Goal: Check status: Check status

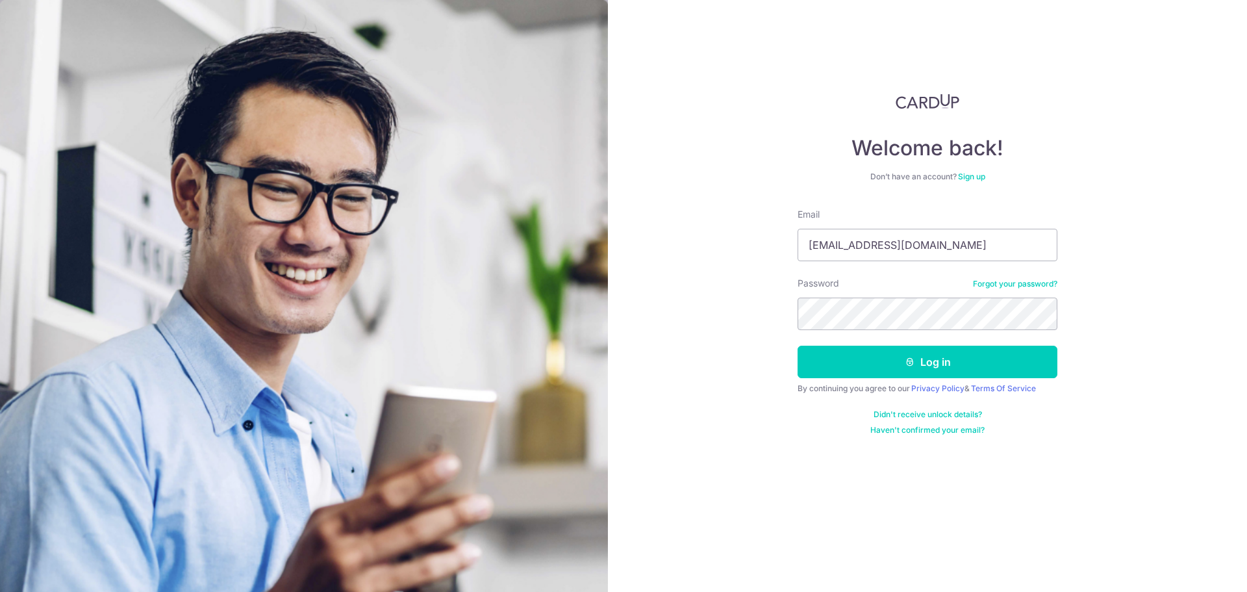
click at [798, 346] on button "Log in" at bounding box center [928, 362] width 260 height 32
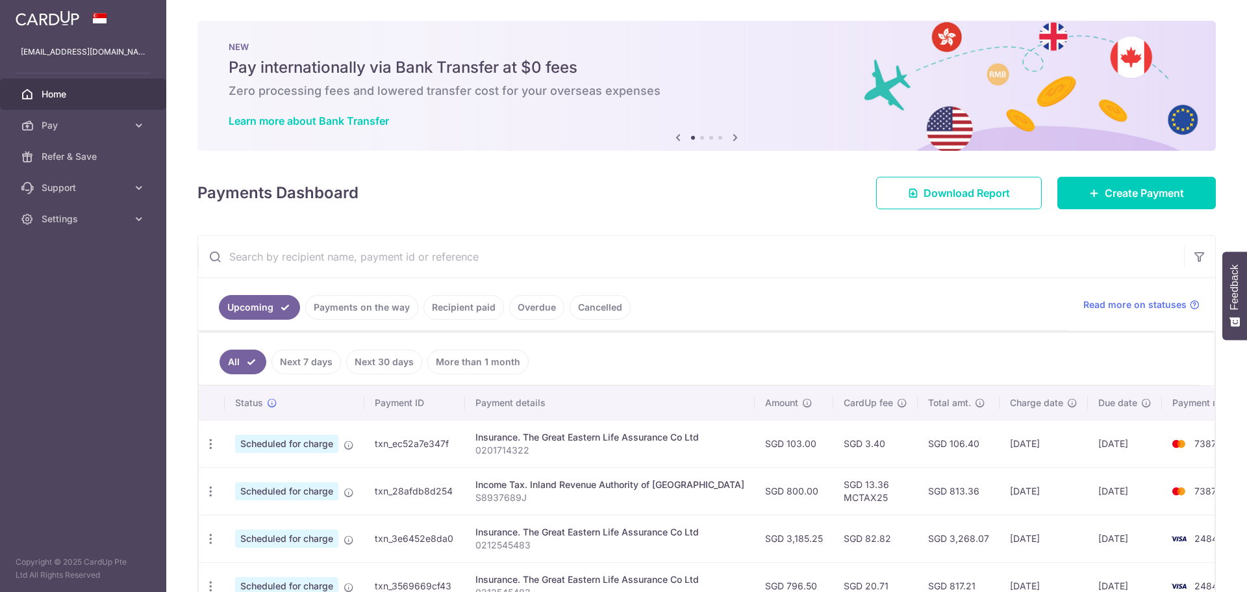
click at [825, 255] on input "text" at bounding box center [691, 257] width 986 height 42
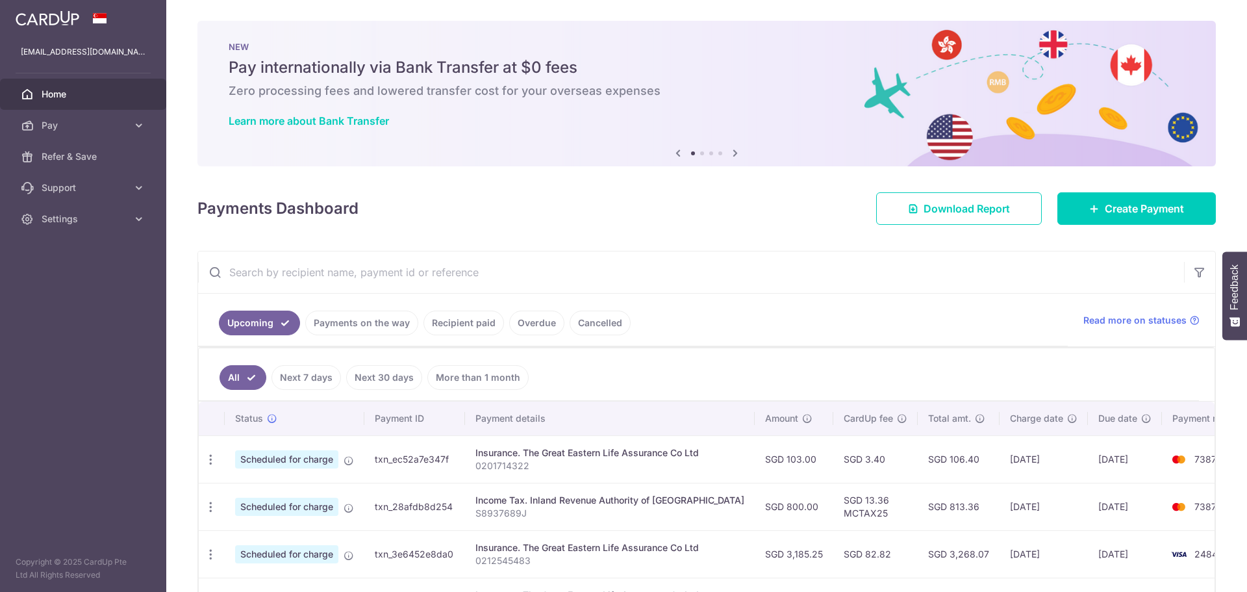
click at [739, 240] on div "× Pause Schedule Pause all future payments in this series Pause just this one p…" at bounding box center [706, 296] width 1081 height 592
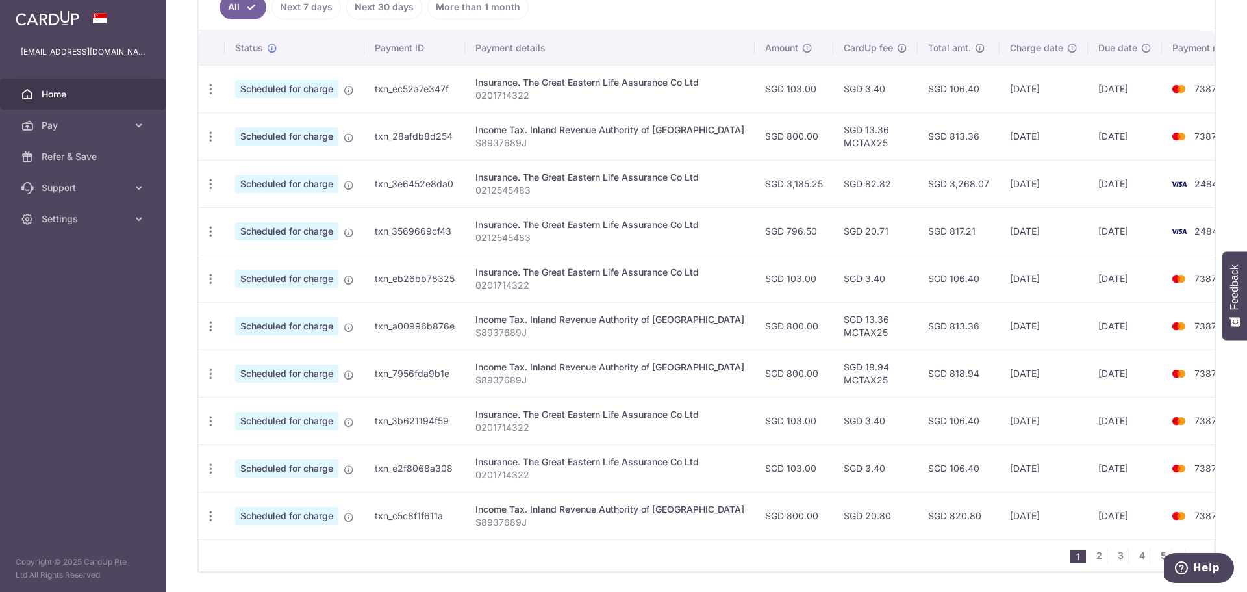
scroll to position [348, 0]
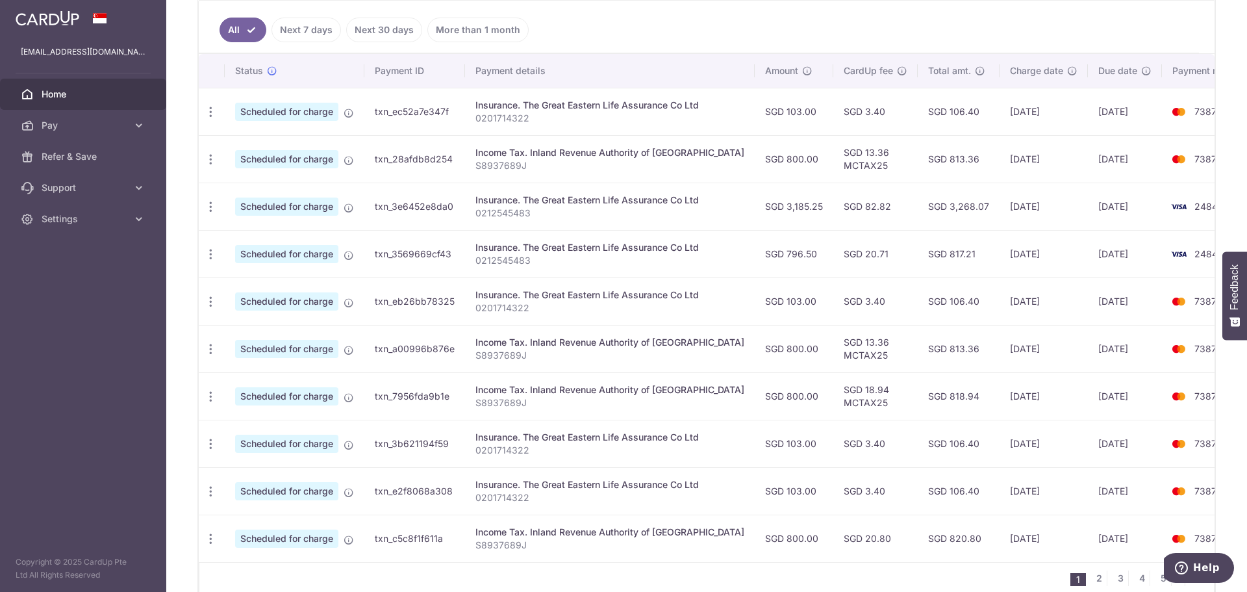
drag, startPoint x: 889, startPoint y: 253, endPoint x: 945, endPoint y: 251, distance: 56.6
click at [945, 251] on td "SGD 817.21" at bounding box center [959, 253] width 82 height 47
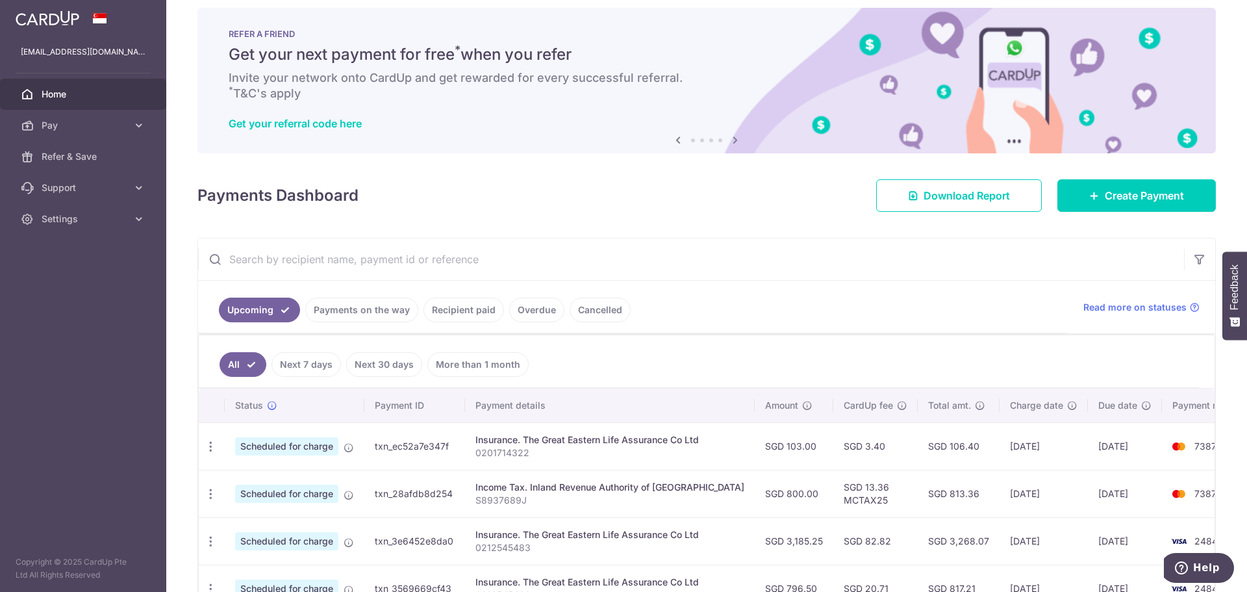
scroll to position [0, 0]
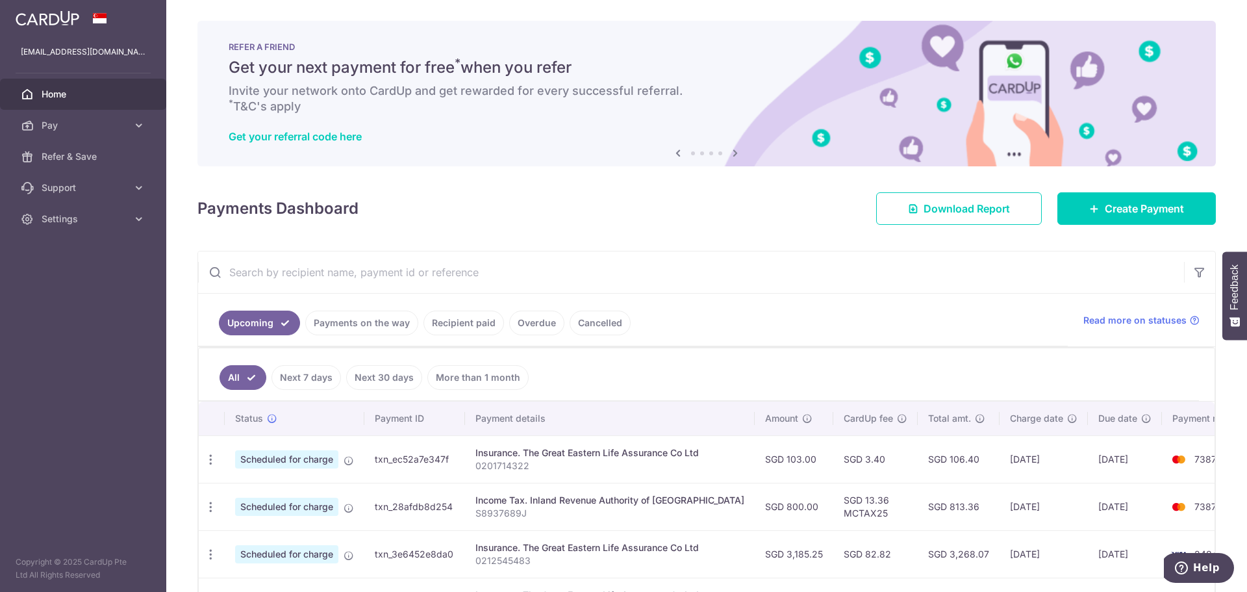
click at [367, 323] on link "Payments on the way" at bounding box center [361, 323] width 113 height 25
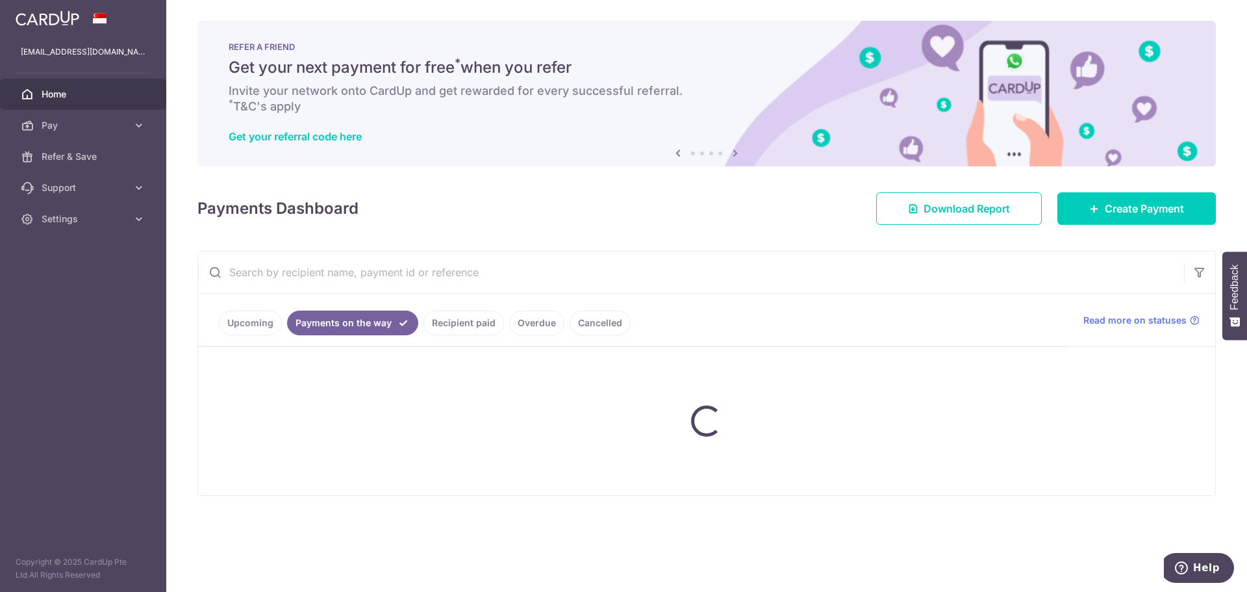
click at [467, 323] on ul "Upcoming Payments on the way Recipient paid Overdue Cancelled" at bounding box center [633, 320] width 870 height 53
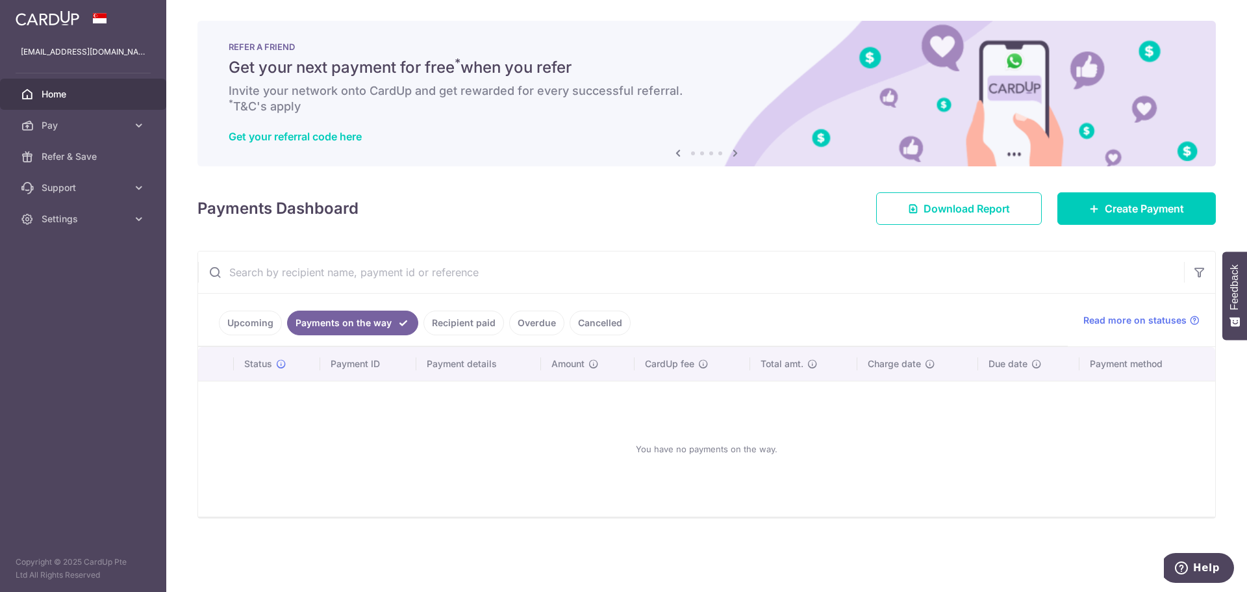
click at [452, 314] on link "Recipient paid" at bounding box center [464, 323] width 81 height 25
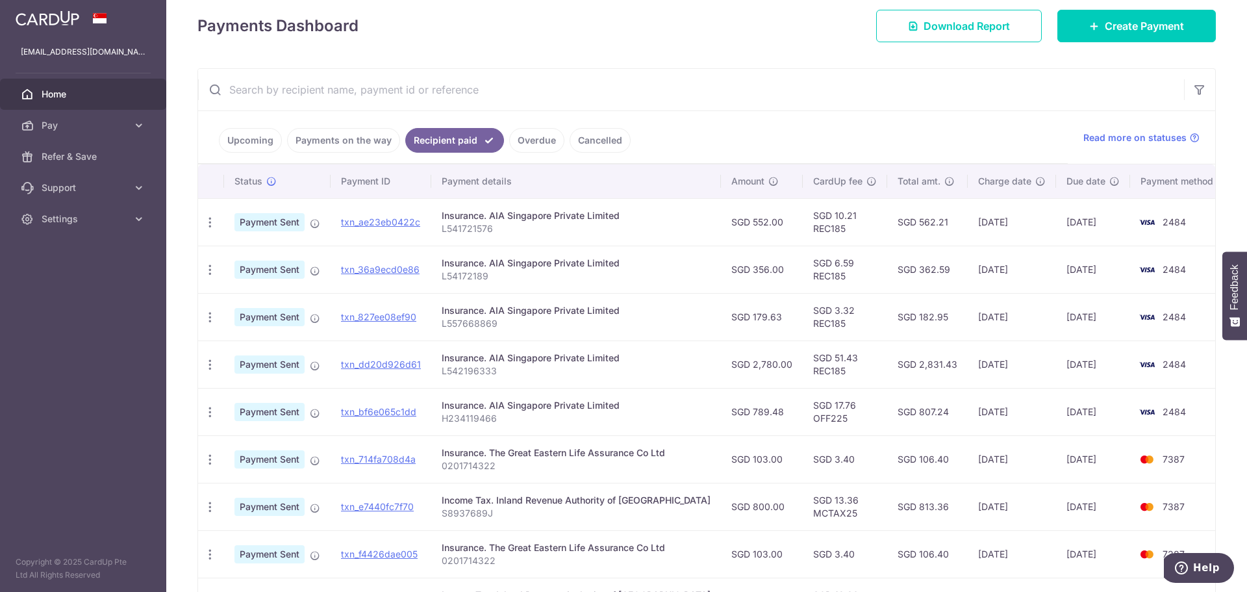
scroll to position [195, 0]
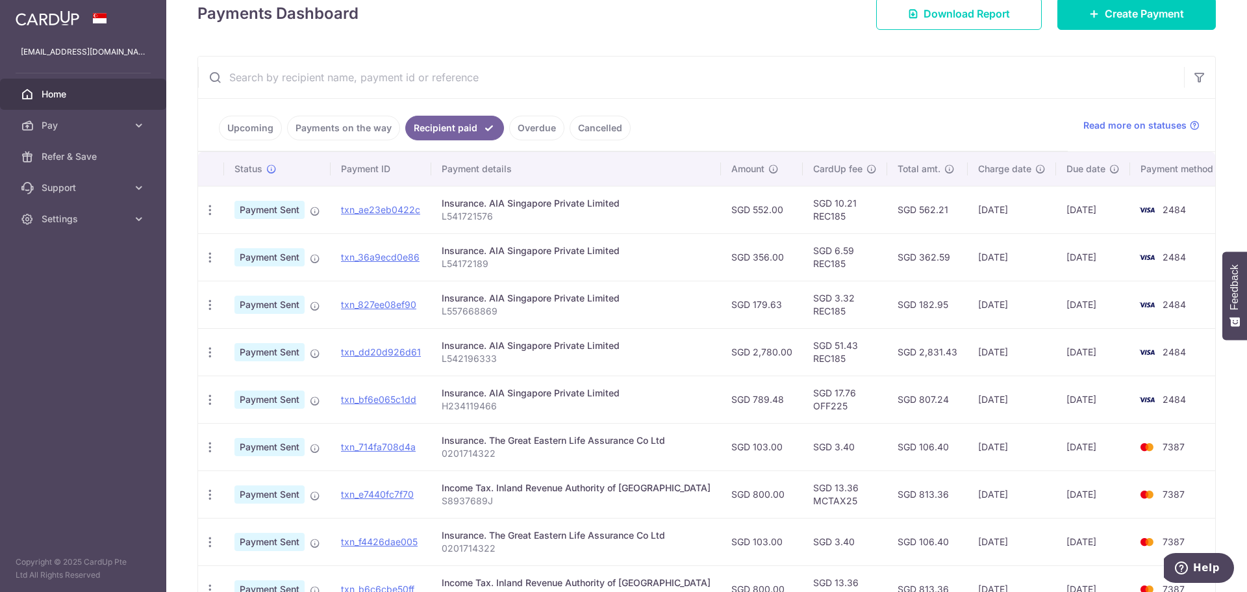
drag, startPoint x: 756, startPoint y: 396, endPoint x: 1081, endPoint y: 390, distance: 324.9
click at [1081, 390] on tr "PDF Receipt Payment Sent txn_bf6e065c1dd Insurance. AIA Singapore Private Limit…" at bounding box center [713, 399] width 1031 height 47
